Goal: Task Accomplishment & Management: Manage account settings

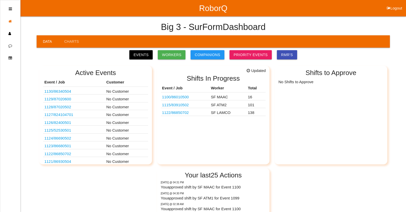
click at [188, 114] on link "1122 / 86850702" at bounding box center [175, 113] width 27 height 4
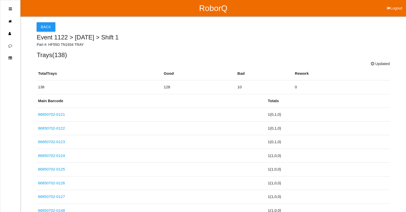
scroll to position [1950, 0]
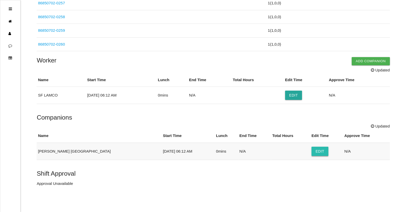
click at [312, 150] on button "Edit" at bounding box center [320, 151] width 17 height 9
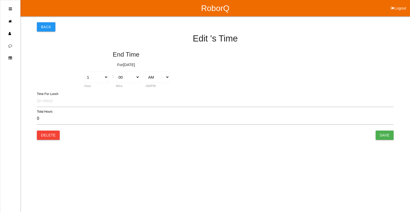
type input "0.00"
select select "6"
select select "12"
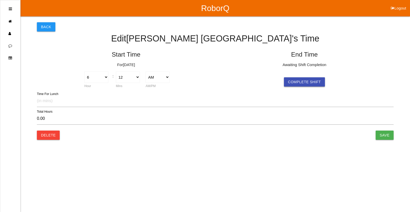
click at [302, 77] on button "Complete Shift" at bounding box center [304, 81] width 41 height 9
type input "11.12"
select select "5"
select select "19"
select select "2"
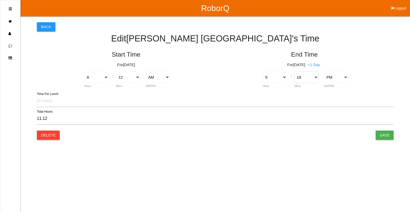
click at [306, 83] on div "00 01 02 03 04 05 06 07 08 09 10 11 12 13 14 15 16 17 18 19 20 21 22 23 24 25 2…" at bounding box center [307, 80] width 30 height 17
click at [388, 134] on input "Save" at bounding box center [385, 135] width 18 height 9
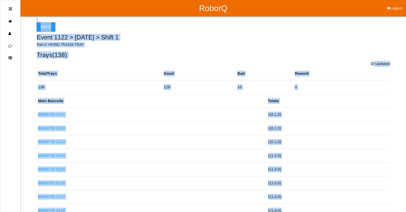
click at [113, 58] on h5 "Trays ( 138 )" at bounding box center [213, 55] width 353 height 7
click at [319, 45] on p "Part #: HF55G TN1934 TRAY" at bounding box center [213, 44] width 353 height 5
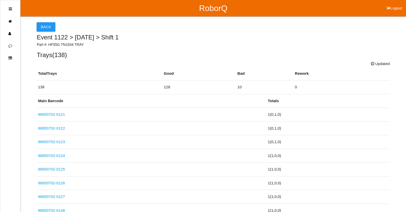
drag, startPoint x: 316, startPoint y: 43, endPoint x: 298, endPoint y: 50, distance: 19.6
click at [298, 50] on div "Event 1122 > [DATE] > Shift 1 Part #: HF55G TN1934 TRAY Trays ( 138 )" at bounding box center [213, 46] width 353 height 25
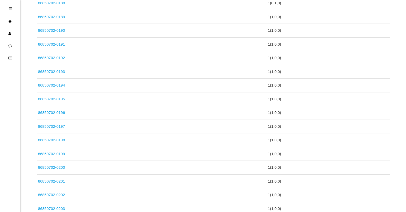
scroll to position [1950, 0]
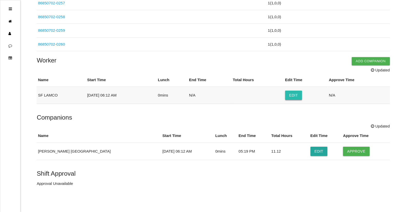
click at [296, 96] on button "Edit" at bounding box center [293, 95] width 17 height 9
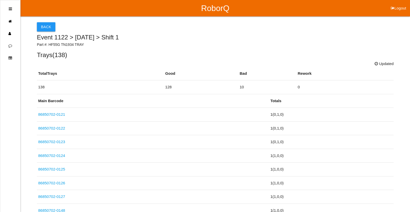
select select "6"
select select "12"
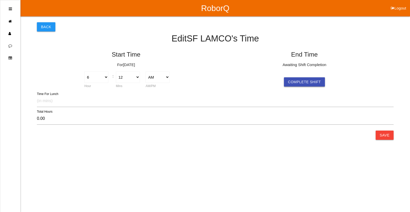
drag, startPoint x: 294, startPoint y: 82, endPoint x: 298, endPoint y: 84, distance: 4.0
click at [296, 83] on button "Complete Shift" at bounding box center [304, 81] width 41 height 9
type input "11.13"
select select "5"
select select "20"
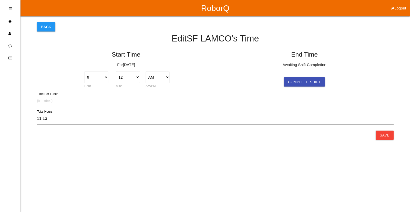
select select "2"
click at [386, 137] on button "Save" at bounding box center [385, 135] width 18 height 9
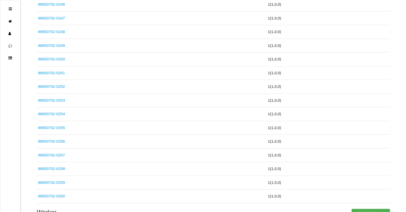
scroll to position [1933, 0]
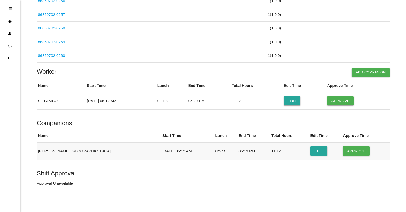
click at [343, 150] on button "Approve" at bounding box center [356, 151] width 26 height 9
click at [334, 104] on button "Approve" at bounding box center [340, 100] width 26 height 9
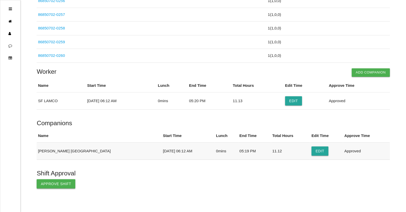
click at [47, 184] on button "Approve Shift" at bounding box center [56, 184] width 39 height 9
click at [18, 21] on link at bounding box center [10, 21] width 20 height 12
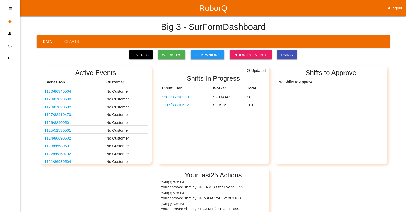
click at [183, 105] on link "1115 / 83910502" at bounding box center [175, 105] width 27 height 4
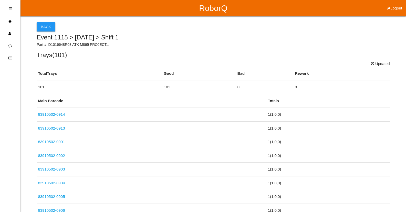
scroll to position [1442, 0]
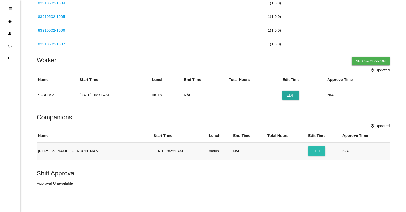
click at [308, 153] on button "Edit" at bounding box center [316, 151] width 17 height 9
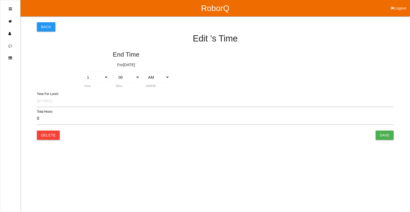
type input "0.00"
select select "6"
select select "31"
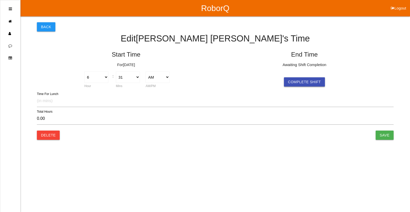
click at [311, 86] on button "Complete Shift" at bounding box center [304, 81] width 41 height 9
type input "10.82"
select select "5"
select select "20"
select select "2"
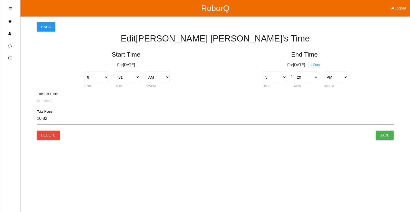
click at [390, 134] on input "Save" at bounding box center [385, 135] width 18 height 9
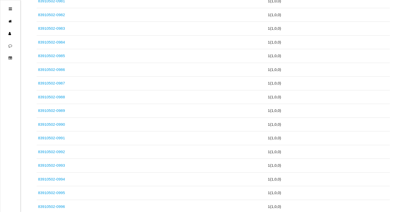
scroll to position [1442, 0]
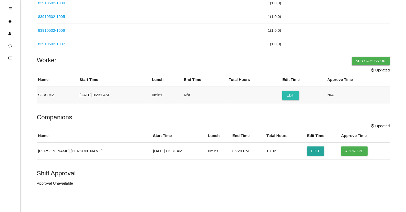
click at [300, 95] on button "Edit" at bounding box center [291, 95] width 17 height 9
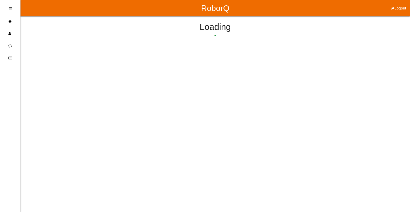
select select "6"
select select "31"
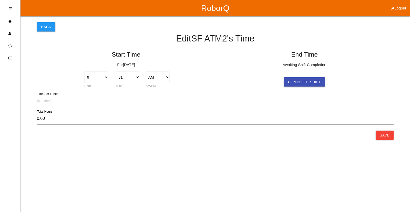
click at [312, 84] on button "Complete Shift" at bounding box center [304, 81] width 41 height 9
type input "10.82"
select select "5"
select select "20"
select select "2"
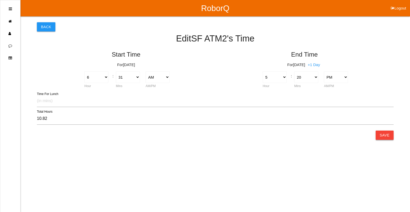
click at [383, 133] on button "Save" at bounding box center [385, 135] width 18 height 9
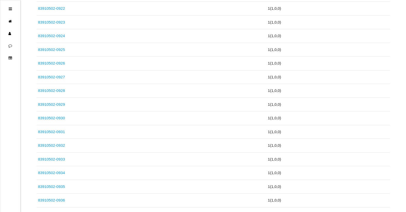
scroll to position [1425, 0]
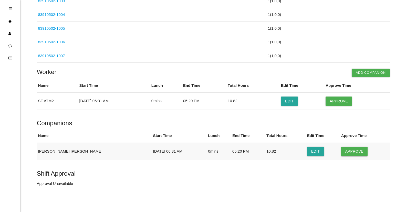
click at [342, 149] on button "Approve" at bounding box center [355, 151] width 26 height 9
click at [343, 100] on button "Approve" at bounding box center [339, 101] width 26 height 9
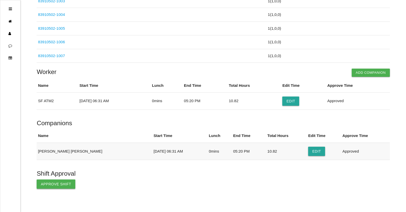
click at [57, 185] on button "Approve Shift" at bounding box center [56, 184] width 39 height 9
click at [14, 18] on icon at bounding box center [11, 21] width 6 height 12
